Goal: Transaction & Acquisition: Purchase product/service

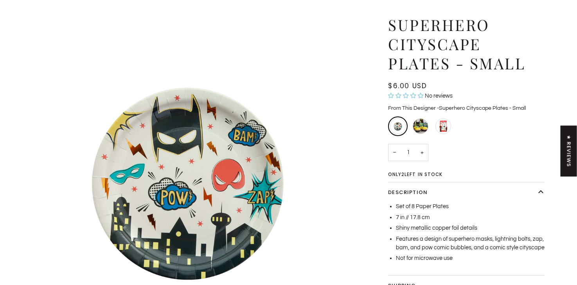
scroll to position [56, 0]
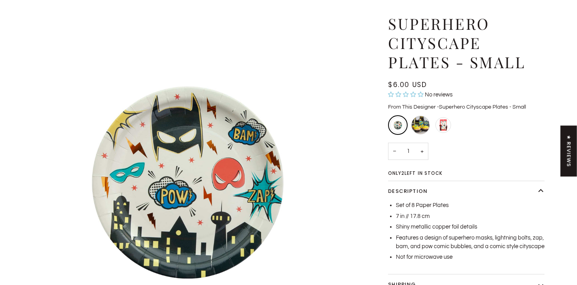
click at [422, 123] on div "Superhero Icon Candles" at bounding box center [420, 124] width 19 height 19
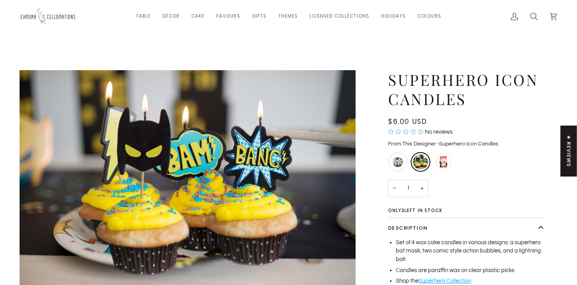
click at [396, 165] on div "Superhero Cityscape Plates - Small" at bounding box center [398, 161] width 19 height 19
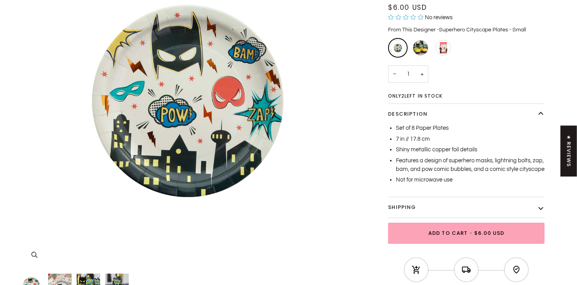
scroll to position [132, 0]
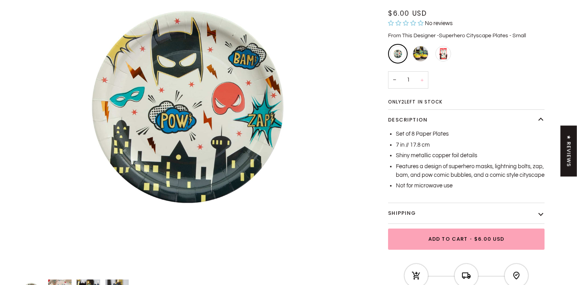
click at [424, 80] on button "+" at bounding box center [422, 80] width 13 height 18
type input "2"
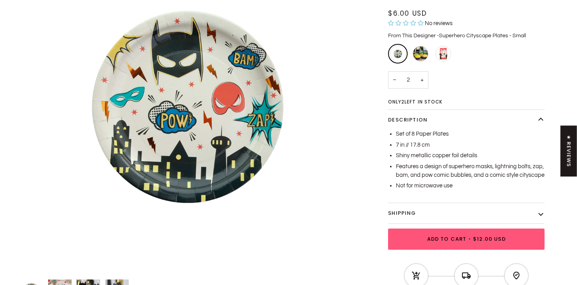
click at [439, 235] on span "Add to Cart" at bounding box center [447, 238] width 40 height 8
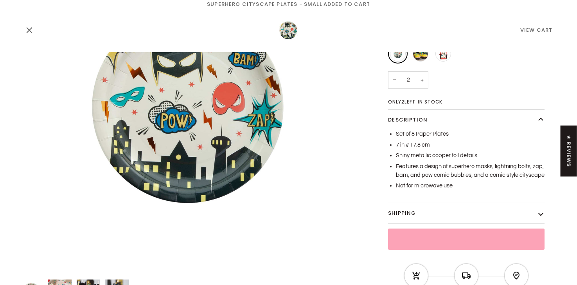
click at [27, 31] on icon "Close" at bounding box center [29, 30] width 5 height 5
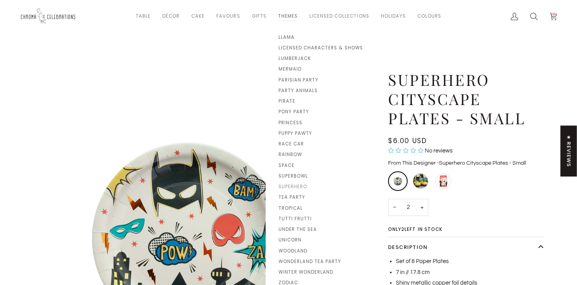
scroll to position [324, 0]
click at [300, 184] on span "Superhero" at bounding box center [326, 185] width 95 height 7
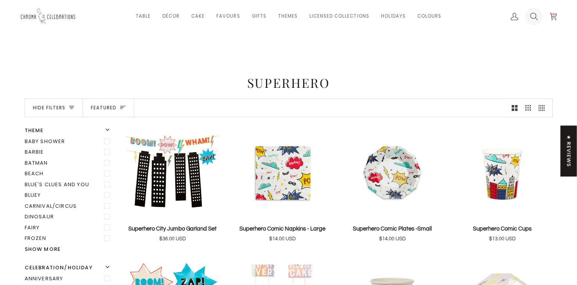
click at [534, 17] on icon at bounding box center [534, 17] width 8 height 8
click at [373, 102] on span at bounding box center [288, 142] width 577 height 285
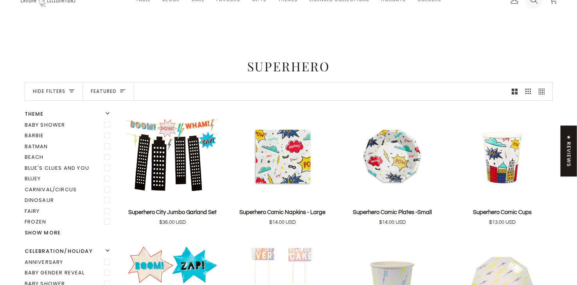
click at [534, 4] on link "Search" at bounding box center [534, 0] width 20 height 32
type input "superhero plates"
click at [25, 0] on button "Search" at bounding box center [31, 16] width 12 height 33
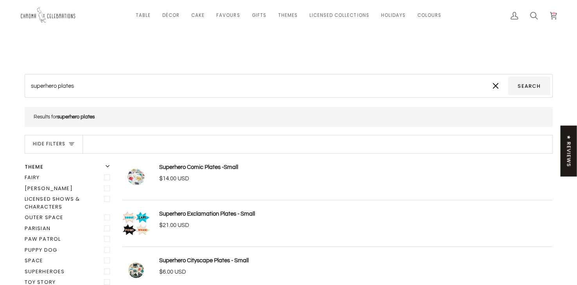
scroll to position [2, 0]
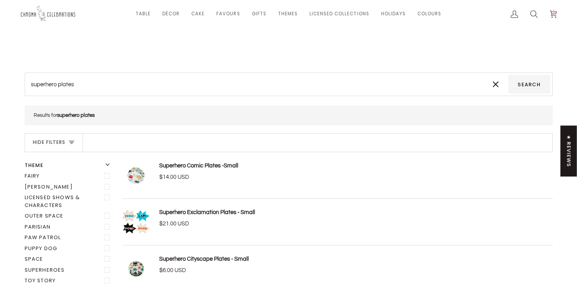
click at [203, 164] on link "Superhero Comic Plates -Small" at bounding box center [198, 165] width 79 height 6
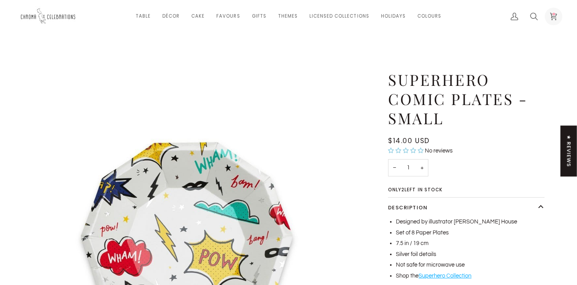
click at [556, 16] on icon at bounding box center [554, 17] width 8 height 8
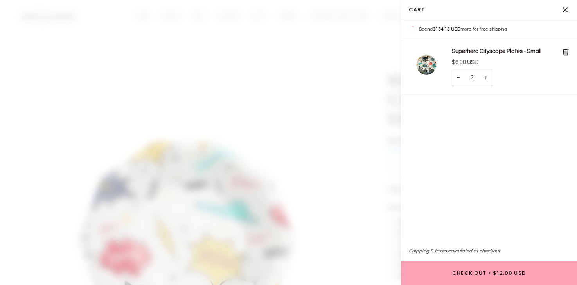
click at [565, 9] on button "Close" at bounding box center [568, 10] width 20 height 20
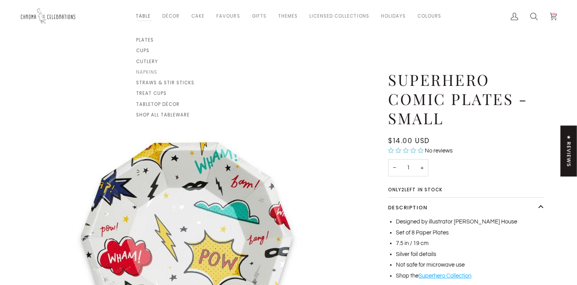
click at [146, 73] on span "Napkins" at bounding box center [165, 72] width 59 height 7
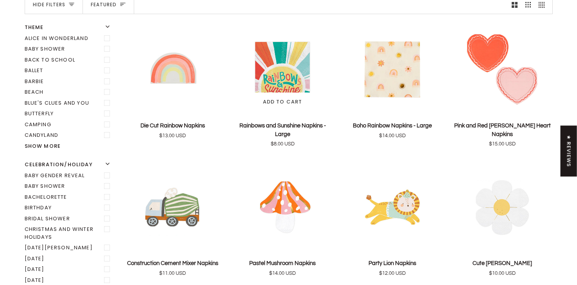
scroll to position [106, 0]
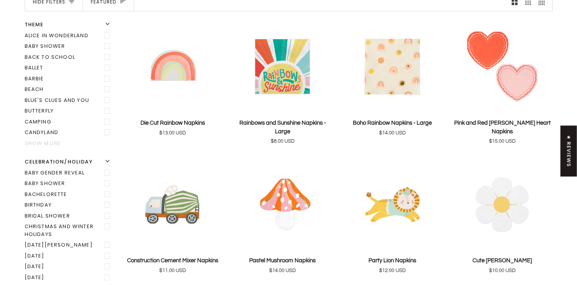
click at [44, 142] on button "Show more" at bounding box center [69, 143] width 88 height 8
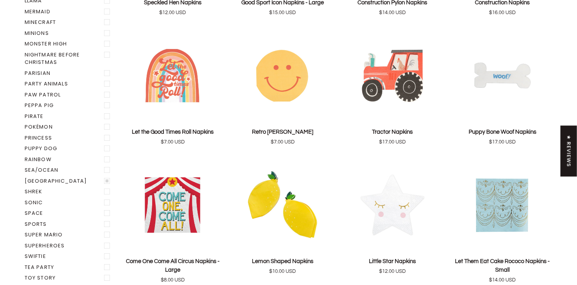
scroll to position [497, 0]
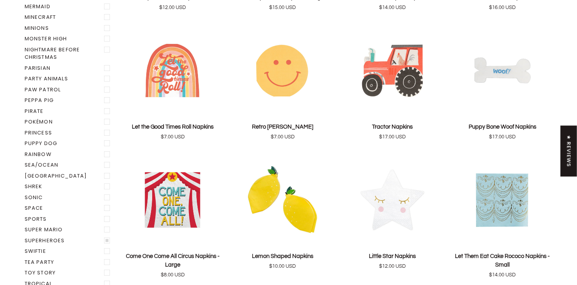
click at [40, 238] on label "Superheroes" at bounding box center [69, 240] width 88 height 11
click at [25, 235] on input "Superheroes" at bounding box center [25, 235] width 0 height 0
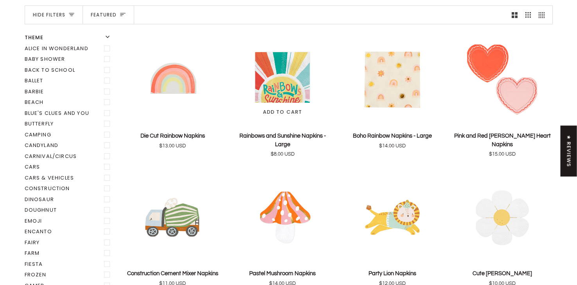
scroll to position [90, 0]
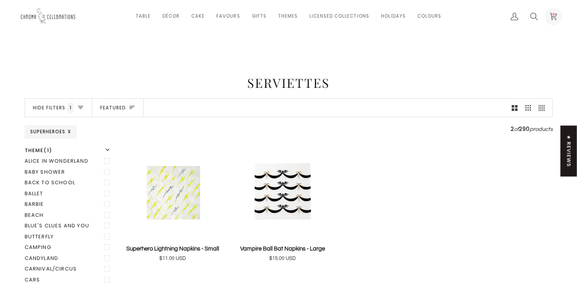
click at [552, 14] on icon at bounding box center [554, 17] width 8 height 8
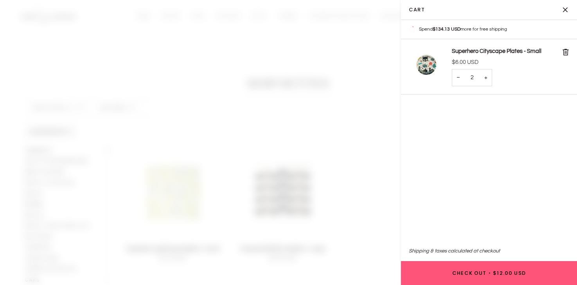
click at [467, 272] on button "Check Out • $12.00 USD" at bounding box center [489, 273] width 176 height 24
